Goal: Task Accomplishment & Management: Use online tool/utility

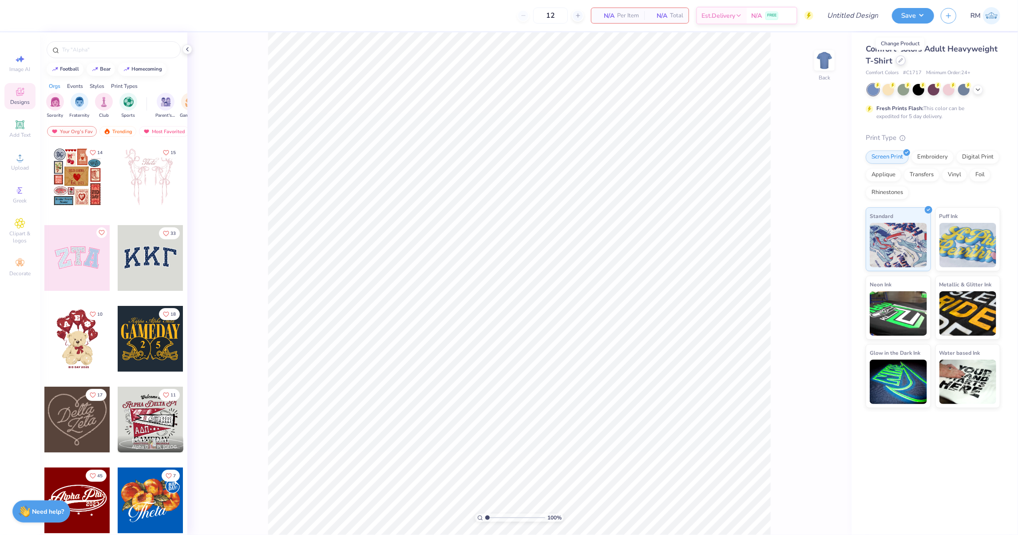
click at [903, 61] on div at bounding box center [901, 60] width 10 height 10
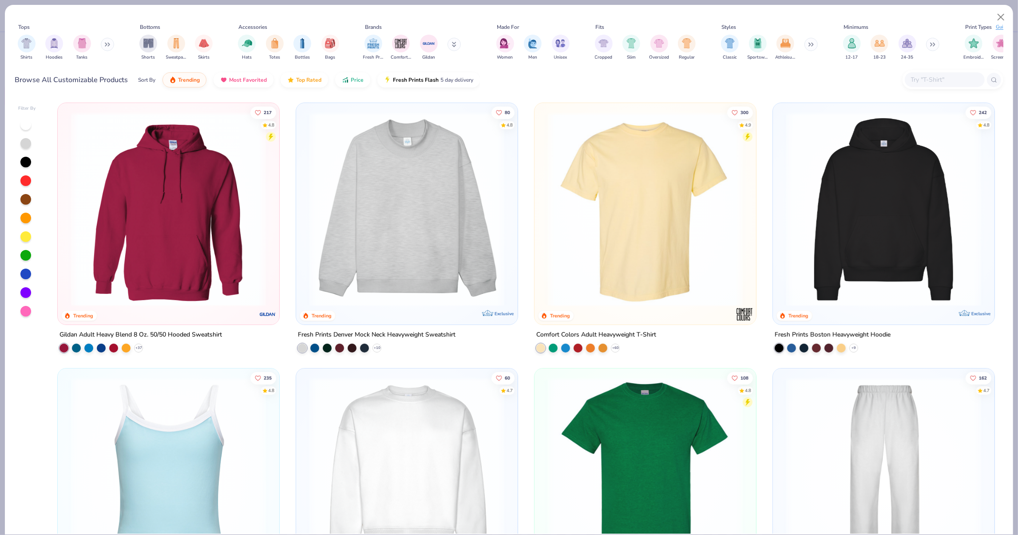
click at [934, 79] on input "text" at bounding box center [944, 80] width 68 height 10
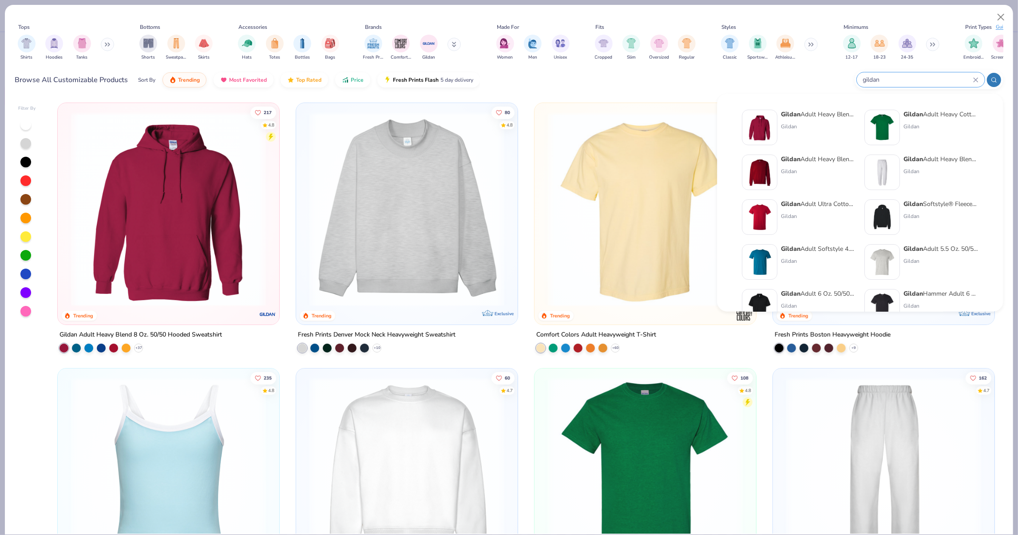
type input "gildan"
click at [878, 127] on img at bounding box center [883, 128] width 28 height 28
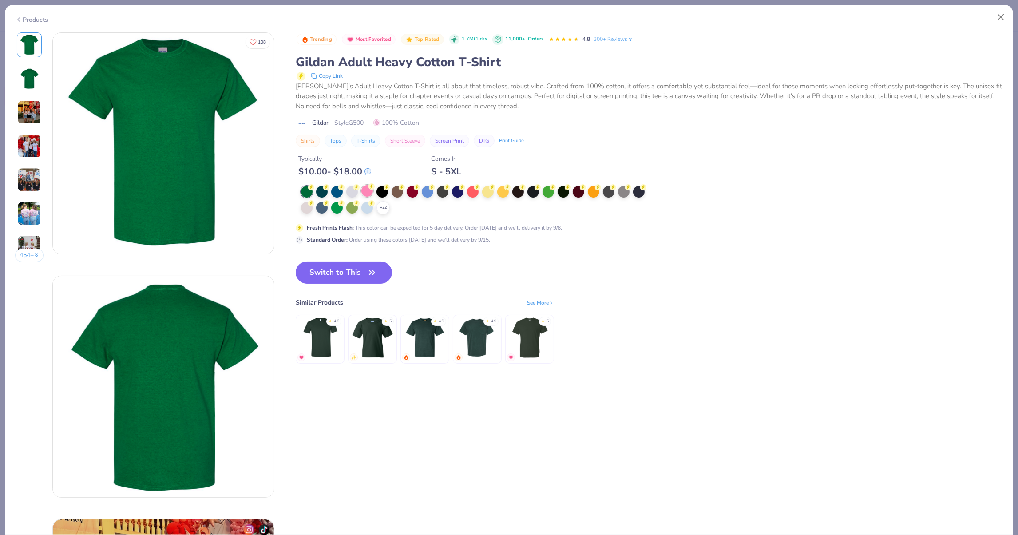
click at [367, 186] on div at bounding box center [367, 191] width 12 height 12
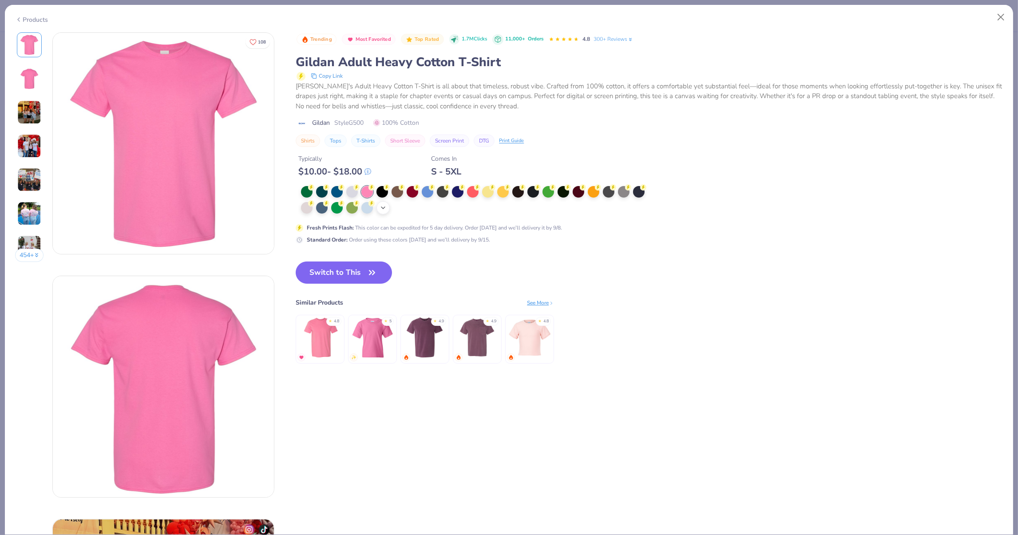
click at [377, 210] on div "+ 22" at bounding box center [476, 200] width 350 height 28
click at [380, 208] on div "+ 22" at bounding box center [382, 207] width 13 height 13
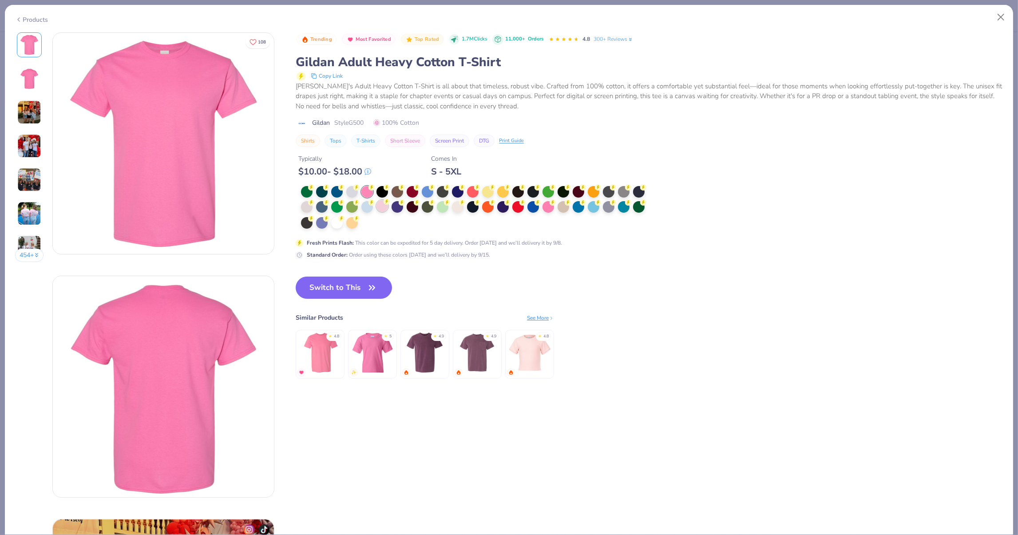
click at [377, 203] on div at bounding box center [382, 206] width 12 height 12
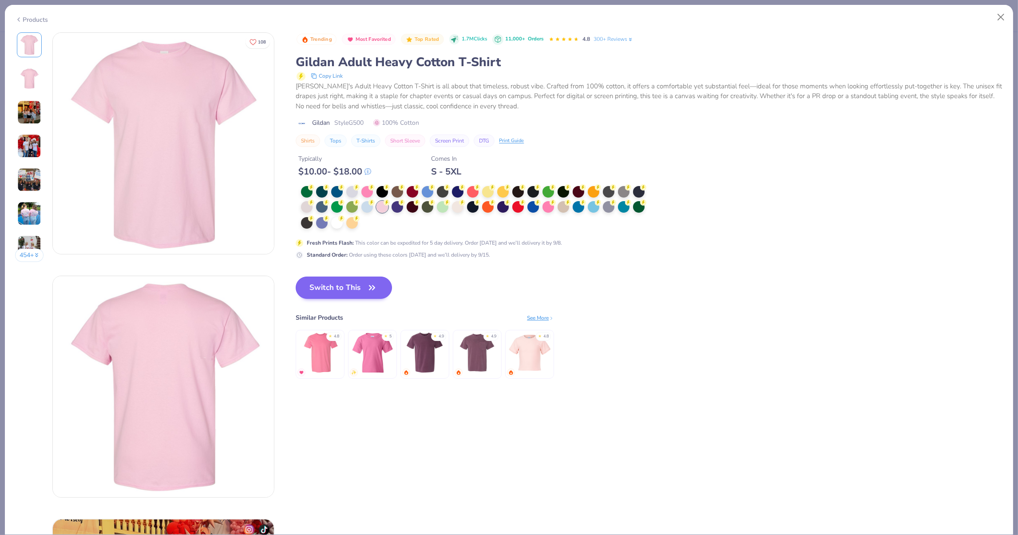
click at [374, 281] on icon "button" at bounding box center [372, 287] width 12 height 12
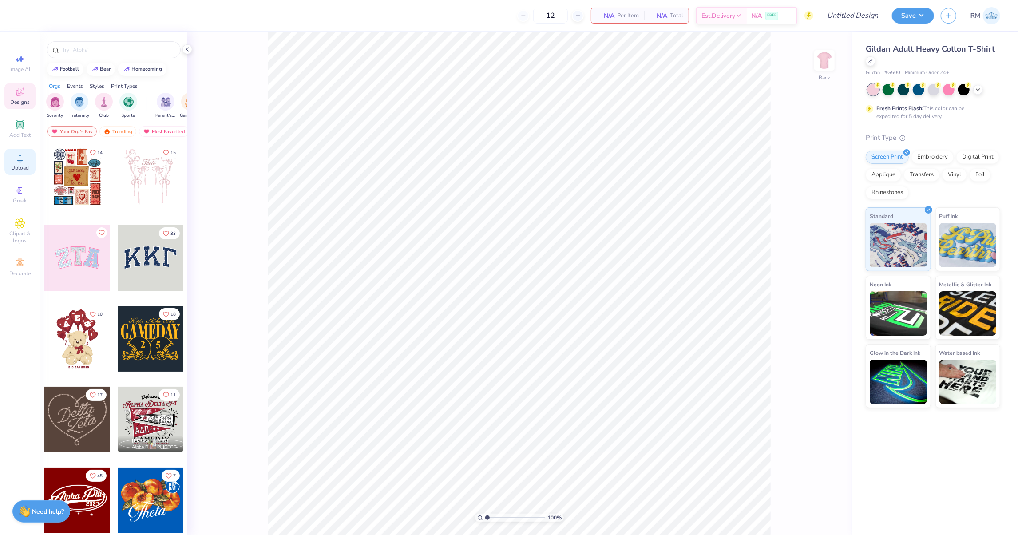
click at [24, 162] on icon at bounding box center [20, 157] width 11 height 11
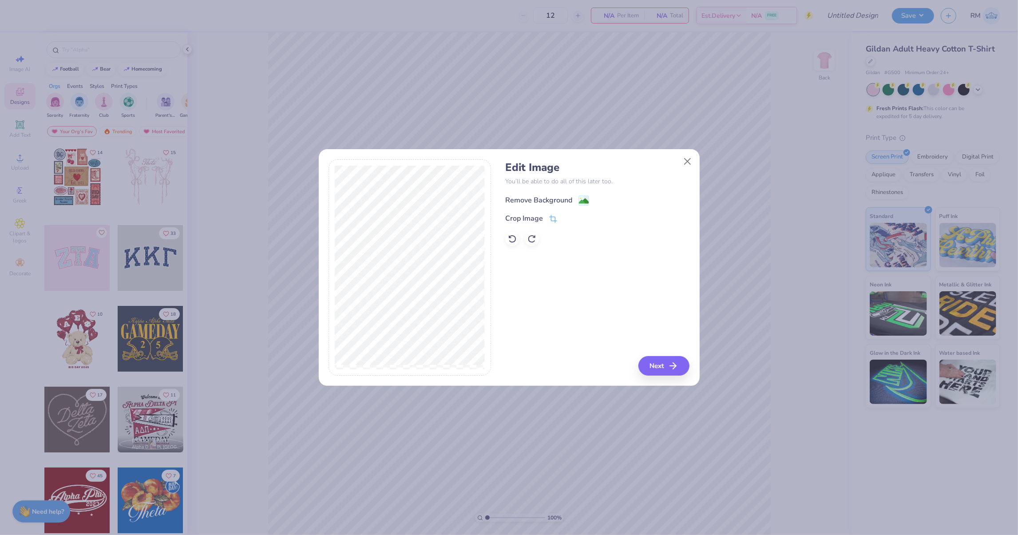
click at [581, 198] on image at bounding box center [584, 201] width 10 height 10
click at [665, 362] on button "Next" at bounding box center [665, 366] width 51 height 20
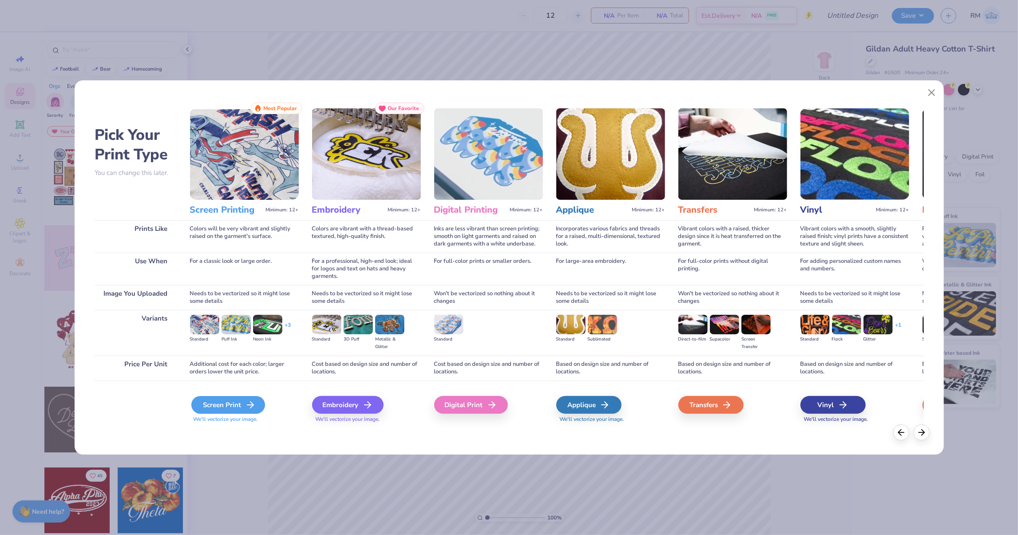
click at [226, 401] on div "Screen Print" at bounding box center [228, 405] width 74 height 18
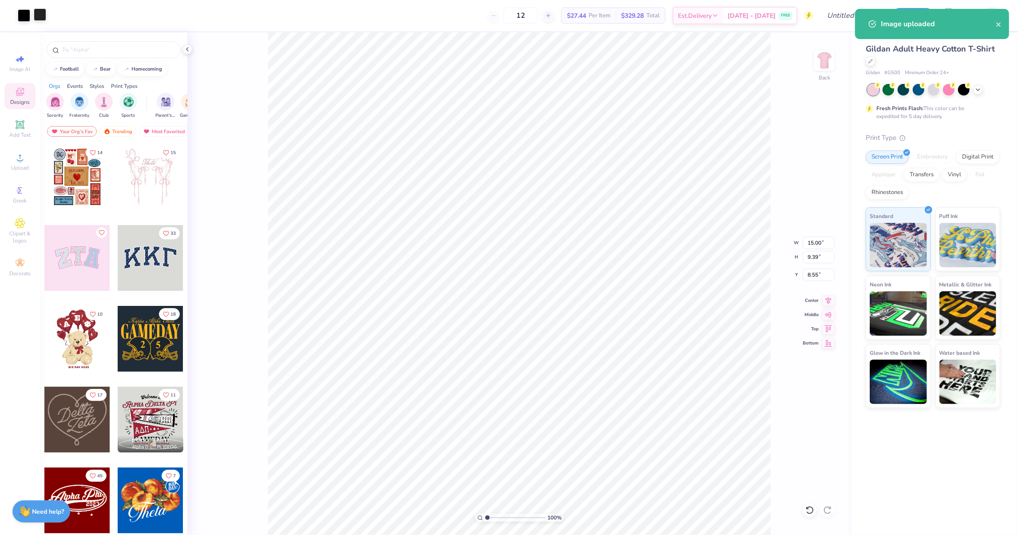
click at [41, 15] on div at bounding box center [40, 14] width 12 height 12
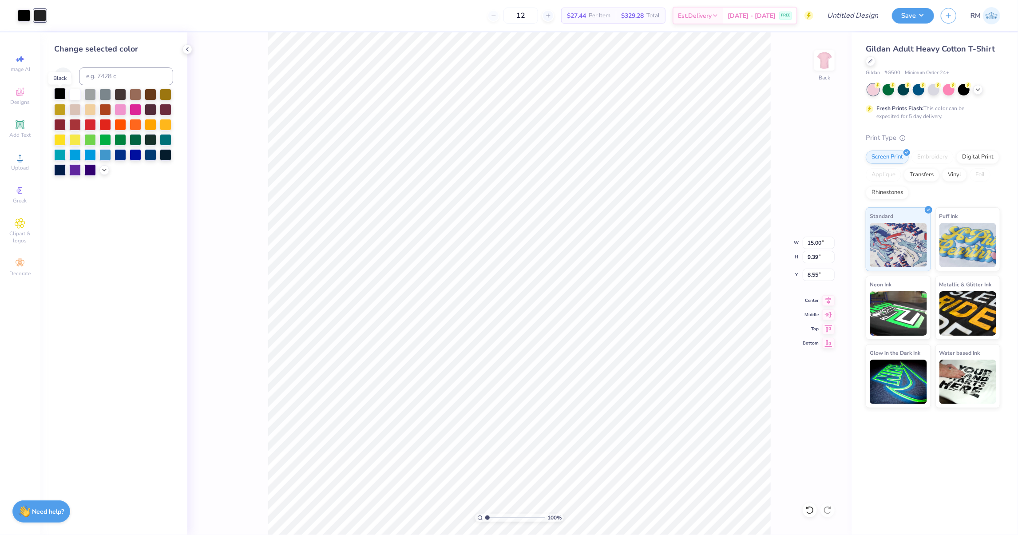
click at [63, 98] on div at bounding box center [60, 94] width 12 height 12
type input "10.43"
type input "6.53"
type input "3.63"
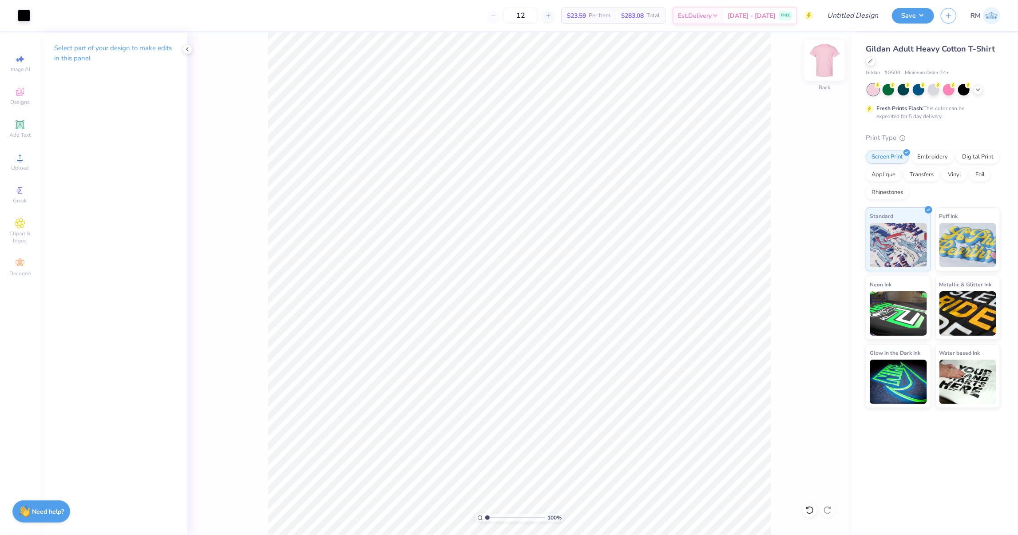
click at [822, 66] on img at bounding box center [825, 61] width 36 height 36
click at [16, 173] on div "Upload" at bounding box center [19, 162] width 31 height 26
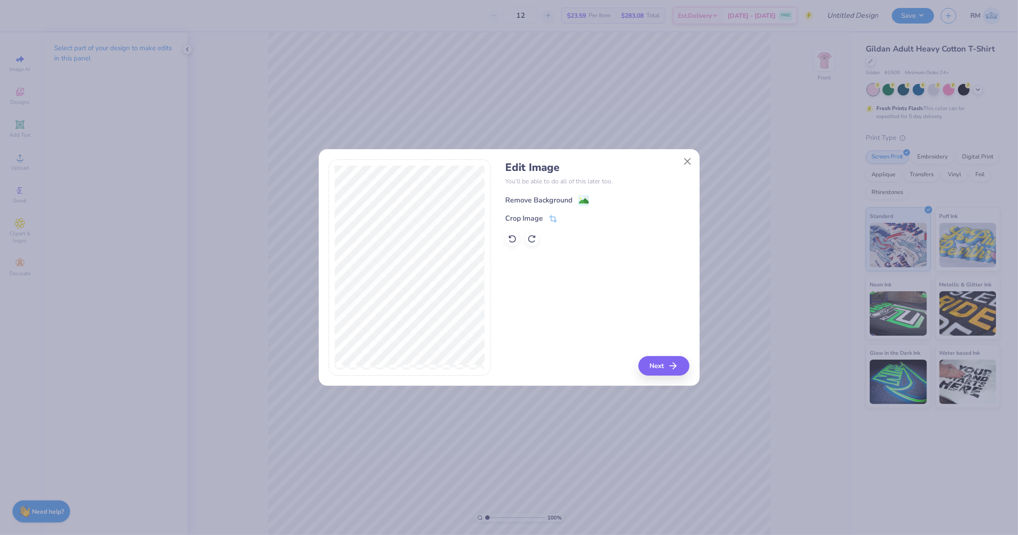
click at [582, 202] on image at bounding box center [584, 201] width 10 height 10
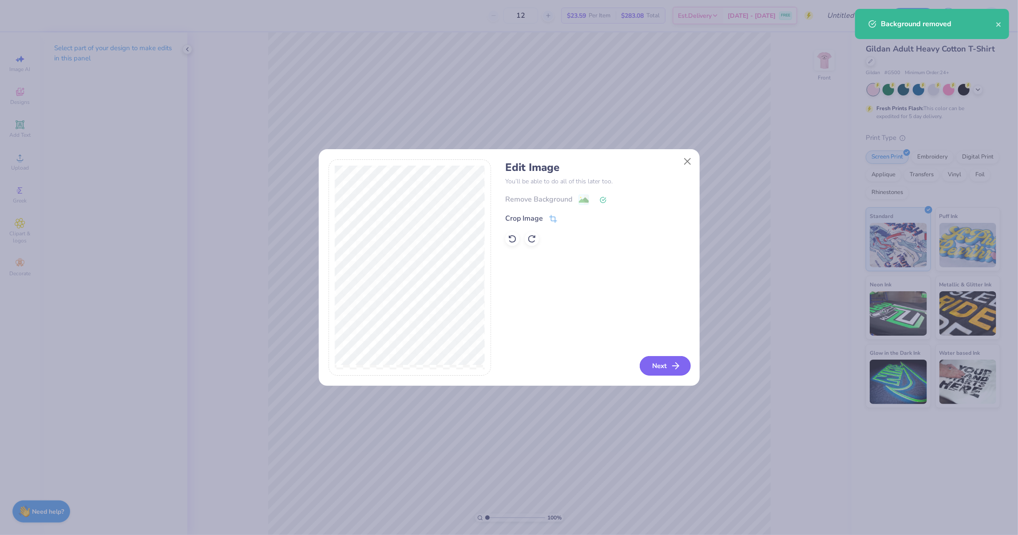
click at [658, 370] on button "Next" at bounding box center [665, 366] width 51 height 20
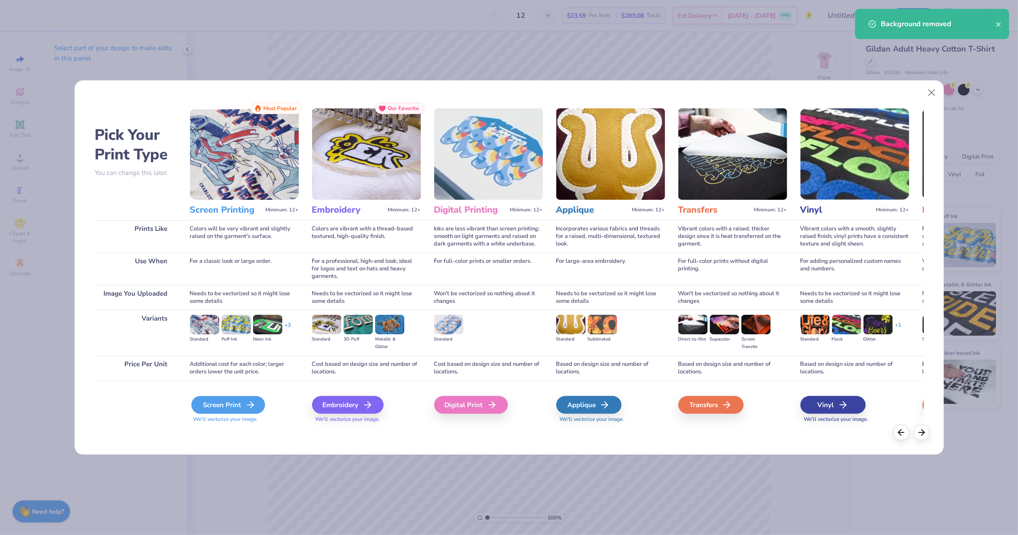
click at [238, 402] on div "Screen Print" at bounding box center [228, 405] width 74 height 18
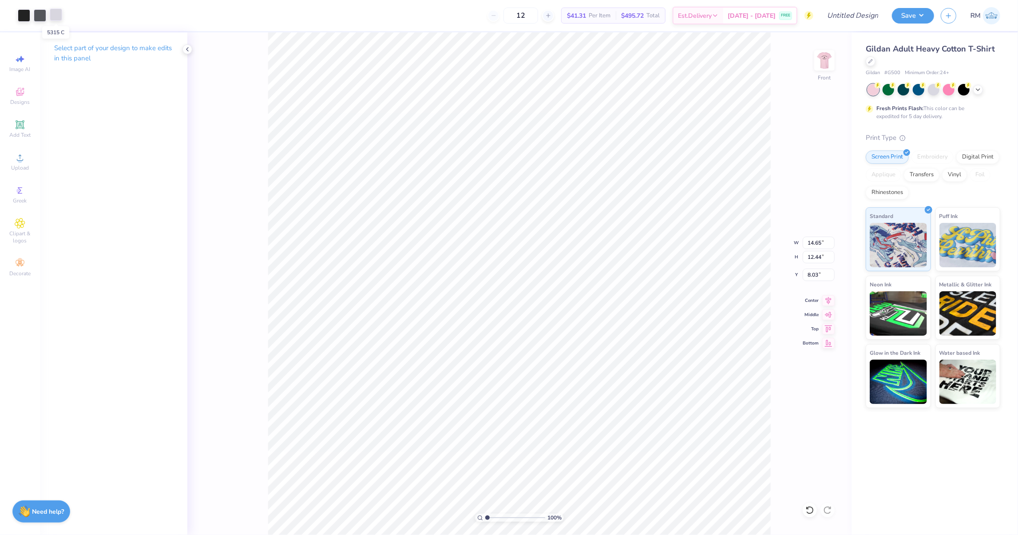
click at [57, 14] on div at bounding box center [56, 14] width 12 height 12
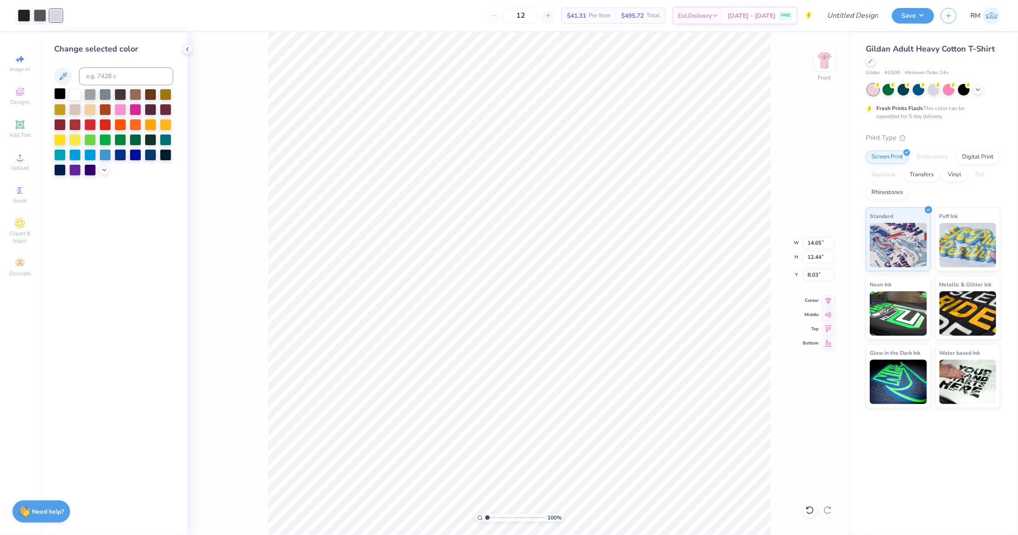
click at [57, 94] on div at bounding box center [60, 94] width 12 height 12
click at [39, 16] on div at bounding box center [40, 14] width 12 height 12
click at [57, 99] on div at bounding box center [60, 94] width 12 height 12
click at [25, 17] on div at bounding box center [24, 14] width 12 height 12
click at [59, 98] on div at bounding box center [60, 94] width 12 height 12
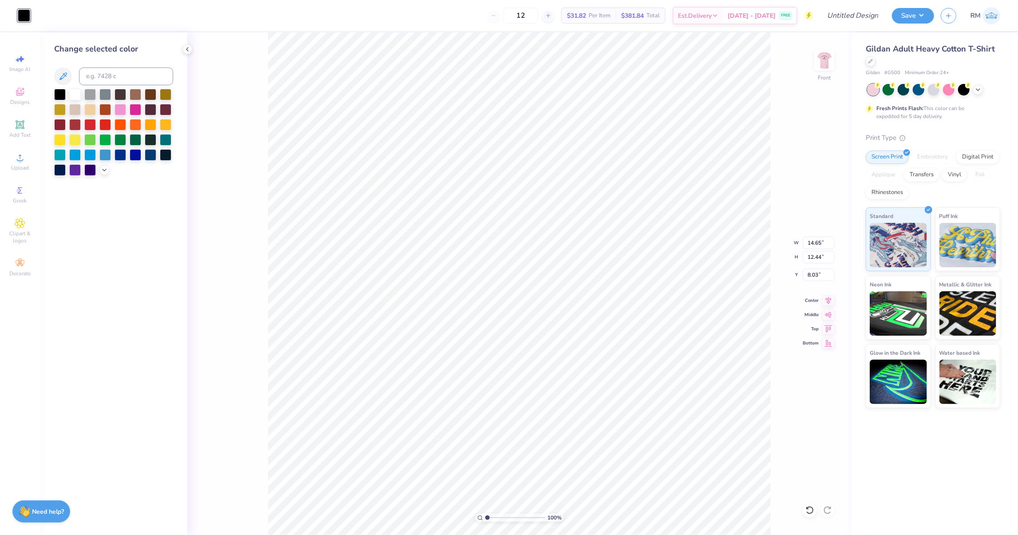
type input "11.53"
type input "9.79"
type input "6.09"
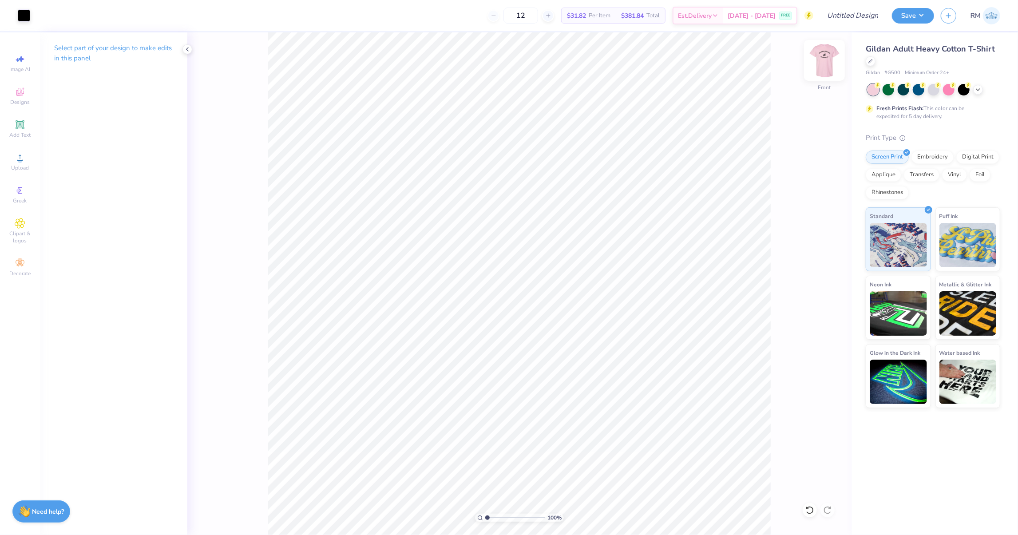
click at [822, 57] on img at bounding box center [825, 61] width 36 height 36
click at [822, 57] on img at bounding box center [825, 60] width 18 height 18
click at [810, 65] on div "100 % Front W 11.53 11.53 " H 9.79 9.79 " Y 6.09 6.09 " Center Middle Top Bottom" at bounding box center [519, 283] width 664 height 503
click at [821, 64] on img at bounding box center [825, 61] width 36 height 36
click at [821, 77] on img at bounding box center [825, 61] width 36 height 36
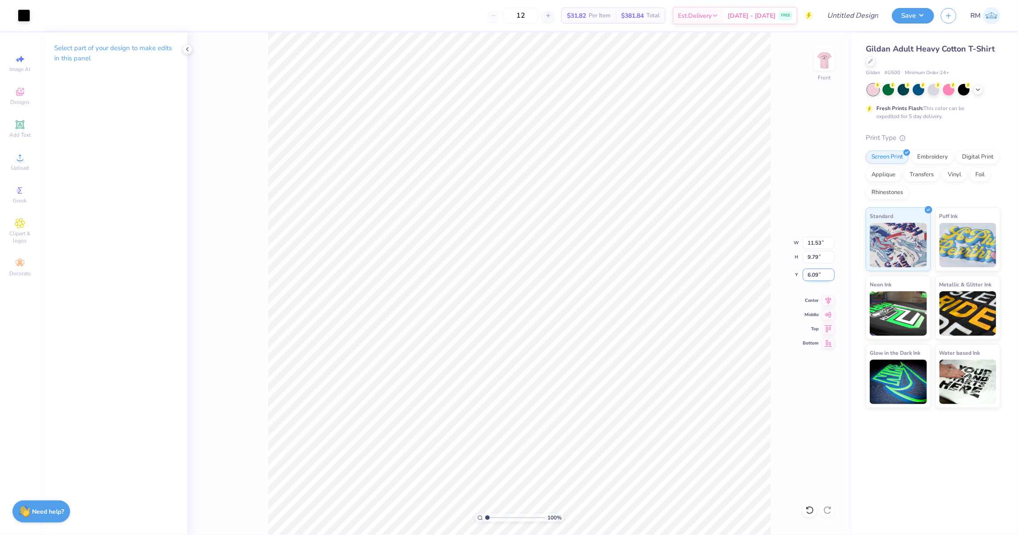
click at [814, 273] on input "6.09" at bounding box center [819, 275] width 32 height 12
type input "3.63"
click at [829, 272] on input "4.05" at bounding box center [819, 275] width 32 height 12
type input "6.38"
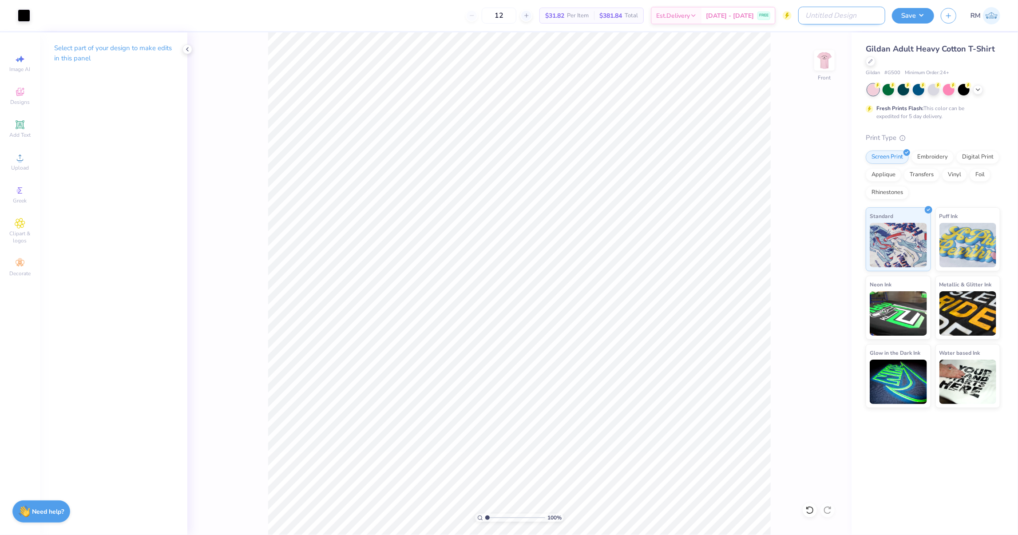
click at [874, 16] on input "Design Title" at bounding box center [841, 16] width 87 height 18
type input "THETA - Theta Bowl Shirts"
click at [920, 20] on button "Save" at bounding box center [913, 15] width 42 height 16
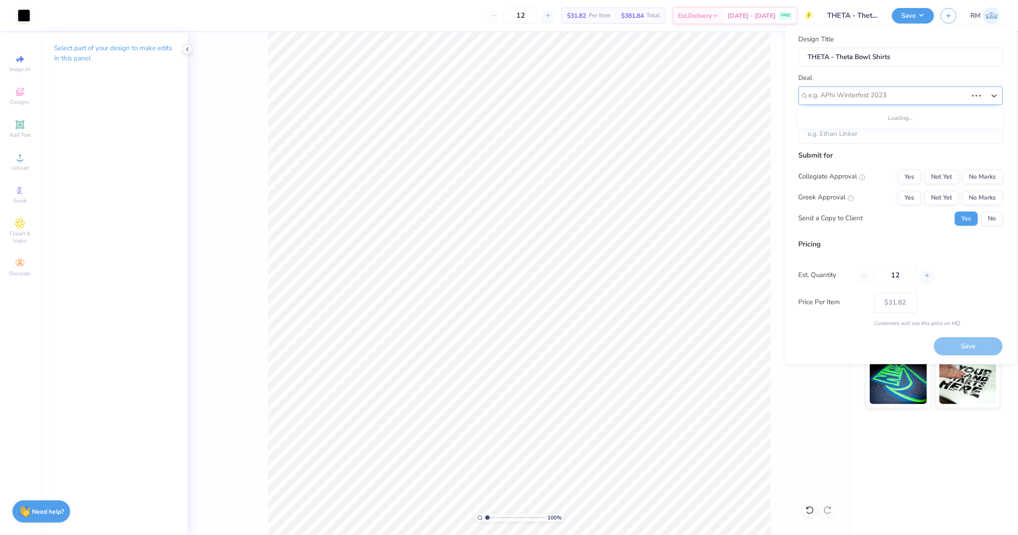
click at [966, 97] on div at bounding box center [888, 96] width 159 height 12
click at [933, 170] on div "THETA - Theta Bowl" at bounding box center [900, 167] width 197 height 15
type input "thet"
type input "[PERSON_NAME]"
type input "$45.74"
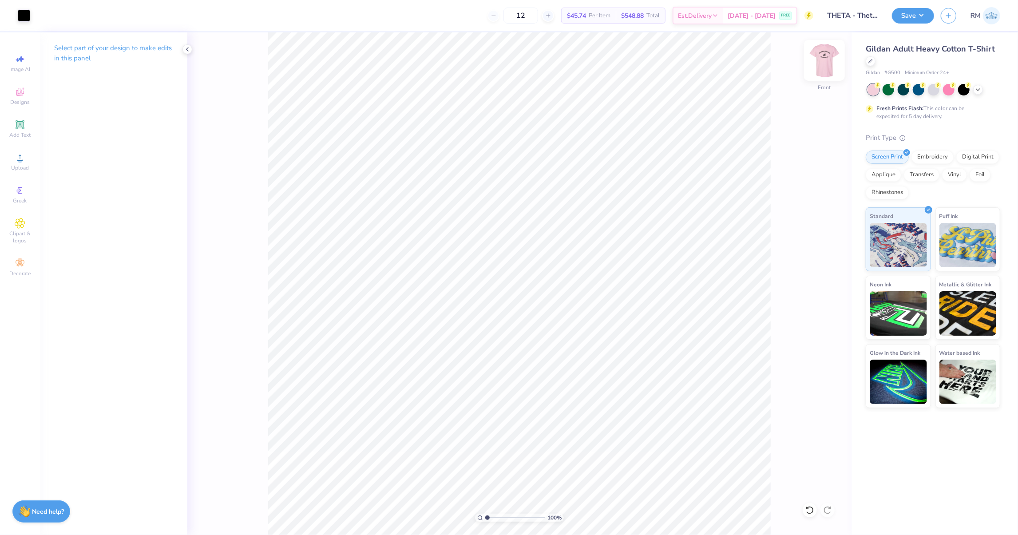
click at [826, 61] on img at bounding box center [825, 61] width 36 height 36
click at [929, 14] on button "Save" at bounding box center [913, 15] width 42 height 16
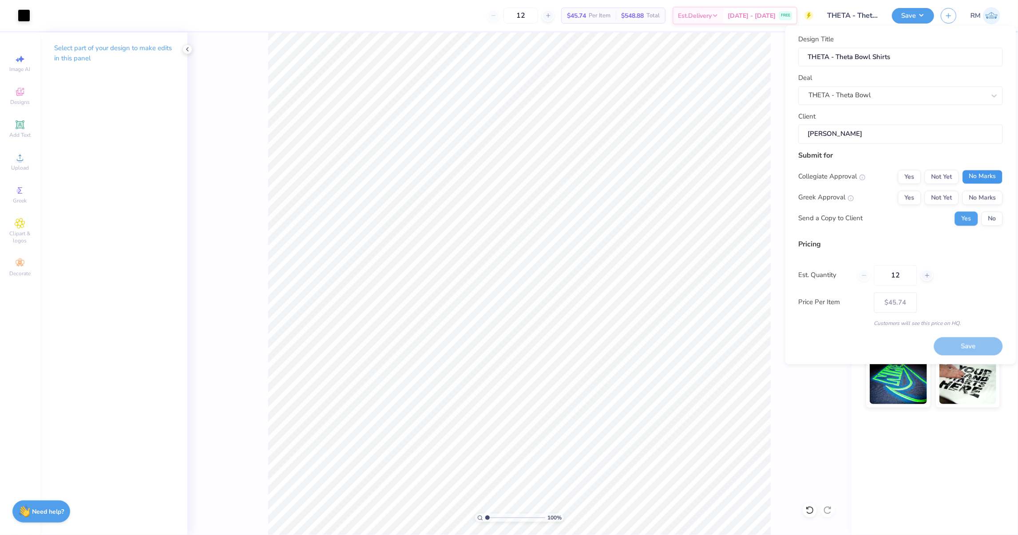
click at [974, 177] on button "No Marks" at bounding box center [982, 177] width 40 height 14
click at [906, 195] on button "Yes" at bounding box center [909, 197] width 23 height 14
type input "$37.73"
click at [909, 274] on input "12" at bounding box center [895, 275] width 43 height 20
type input "120"
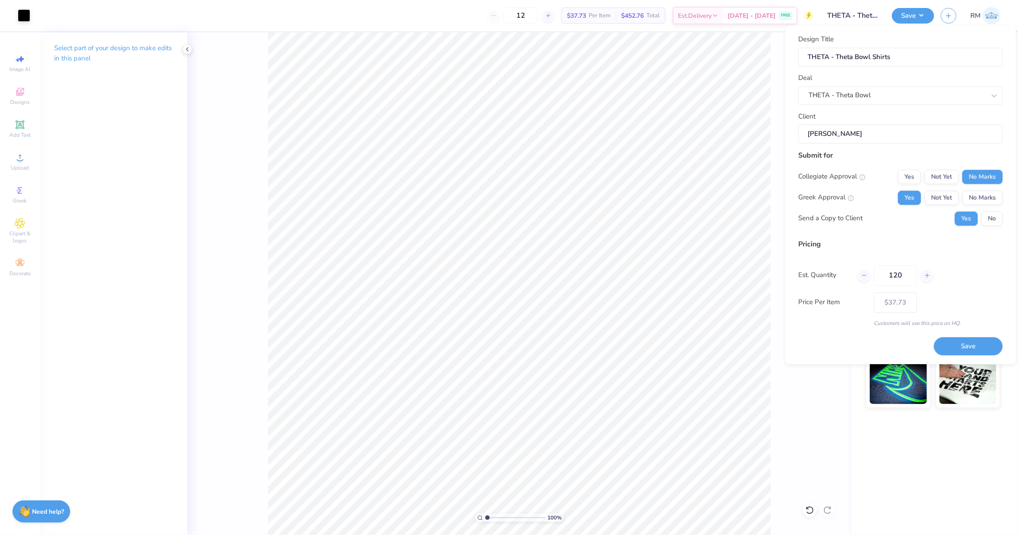
type input "120"
type input "$14.14"
type input "120"
click at [957, 344] on button "Save" at bounding box center [968, 346] width 69 height 18
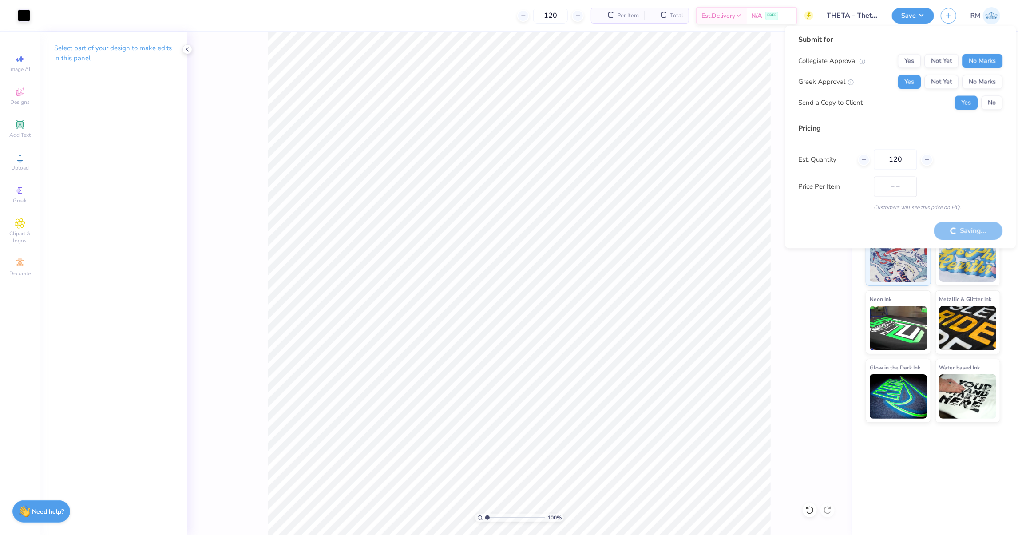
type input "$11.93"
